Goal: Check status

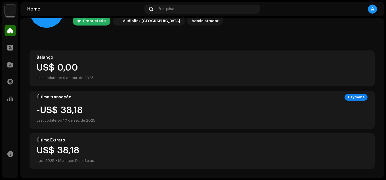
scroll to position [34, 0]
click at [7, 85] on div at bounding box center [10, 81] width 11 height 11
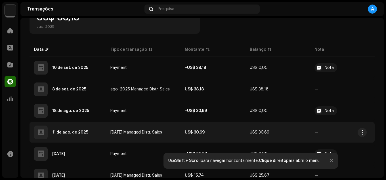
scroll to position [120, 0]
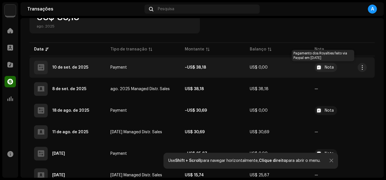
click at [322, 66] on div "Nota" at bounding box center [326, 67] width 23 height 9
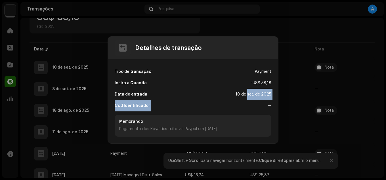
drag, startPoint x: 239, startPoint y: 103, endPoint x: 249, endPoint y: 97, distance: 11.5
click at [249, 97] on div "Tipo de transação Payment Insira a Quantia – US$ 38,18 Data de entrada [DATE] C…" at bounding box center [193, 101] width 170 height 84
drag, startPoint x: 249, startPoint y: 97, endPoint x: 209, endPoint y: 108, distance: 41.1
click at [209, 108] on div "Cod Identificador —" at bounding box center [193, 105] width 157 height 11
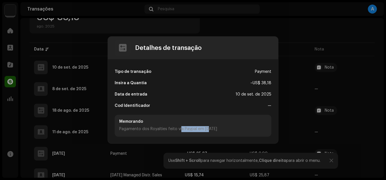
drag, startPoint x: 182, startPoint y: 131, endPoint x: 208, endPoint y: 131, distance: 26.1
click at [208, 131] on div "Pagamento dos Royalties feito via Paypal em [DATE]" at bounding box center [193, 129] width 148 height 6
drag, startPoint x: 208, startPoint y: 131, endPoint x: 265, endPoint y: 112, distance: 59.9
click at [265, 112] on div "Tipo de transação Payment Insira a Quantia – US$ 38,18 Data de entrada [DATE] C…" at bounding box center [193, 101] width 170 height 84
click at [269, 107] on div "—" at bounding box center [270, 105] width 4 height 11
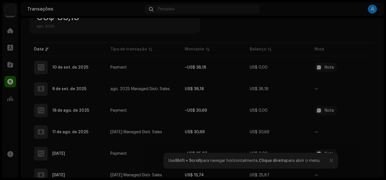
click at [316, 99] on div "Detalhes de transação Tipo de transação Payment Insira a Quantia – US$ 38,18 Da…" at bounding box center [193, 90] width 386 height 180
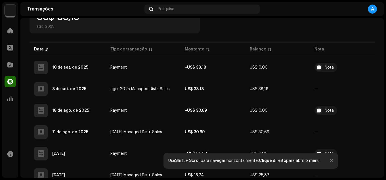
scroll to position [0, 0]
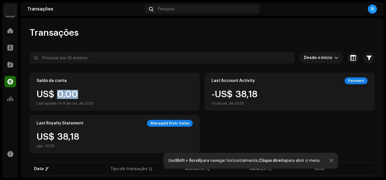
drag, startPoint x: 59, startPoint y: 95, endPoint x: 85, endPoint y: 93, distance: 25.9
click at [85, 93] on div "US$ 0,00 Last update on [DATE]" at bounding box center [65, 98] width 57 height 16
drag, startPoint x: 85, startPoint y: 93, endPoint x: 76, endPoint y: 79, distance: 16.6
click at [57, 79] on div "Saldo da conta" at bounding box center [52, 81] width 30 height 5
drag, startPoint x: 220, startPoint y: 80, endPoint x: 235, endPoint y: 79, distance: 15.1
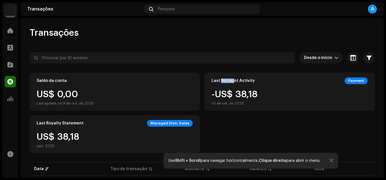
click at [235, 79] on div "Last Account Activity" at bounding box center [233, 81] width 43 height 5
drag, startPoint x: 359, startPoint y: 80, endPoint x: 355, endPoint y: 80, distance: 4.3
click at [359, 80] on div "Payment" at bounding box center [356, 81] width 23 height 7
drag, startPoint x: 76, startPoint y: 128, endPoint x: 132, endPoint y: 124, distance: 56.4
click at [132, 124] on div "Last Royalty Statement Managed Distr. Sales US$ 38,[DATE]" at bounding box center [115, 134] width 170 height 38
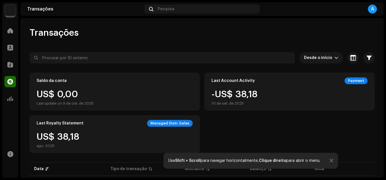
drag, startPoint x: 132, startPoint y: 124, endPoint x: 169, endPoint y: 126, distance: 37.3
click at [172, 126] on div "Managed Distr. Sales" at bounding box center [170, 123] width 46 height 7
